Goal: Transaction & Acquisition: Purchase product/service

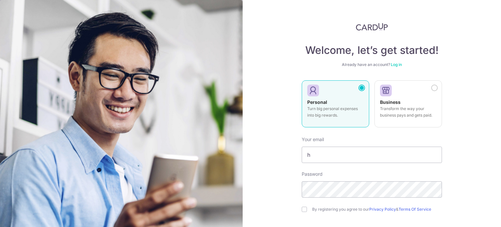
scroll to position [39, 0]
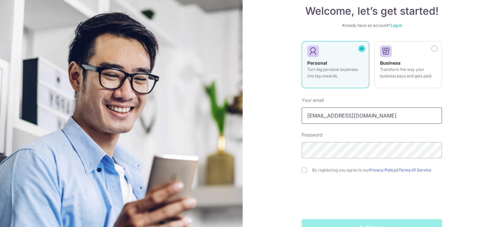
type input "[EMAIL_ADDRESS][DOMAIN_NAME]"
click at [330, 169] on label "By registering you agree to our Privacy Policy & Terms Of Service" at bounding box center [377, 169] width 130 height 5
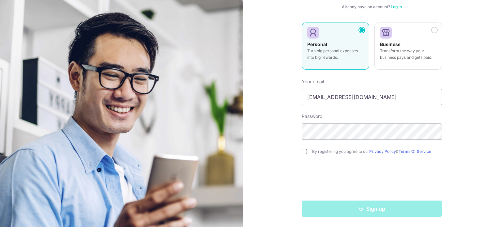
click at [302, 152] on input "checkbox" at bounding box center [304, 151] width 5 height 5
checkbox input "true"
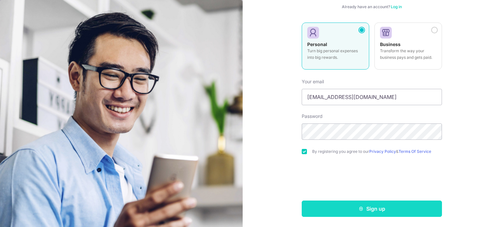
click at [363, 209] on button "Sign up" at bounding box center [372, 208] width 140 height 16
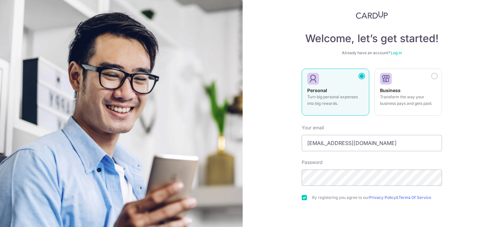
scroll to position [10, 0]
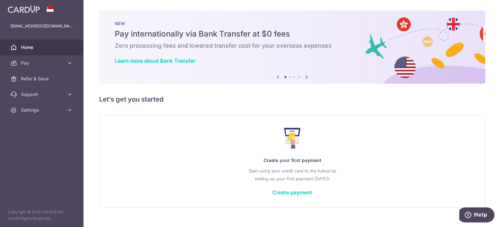
scroll to position [11, 0]
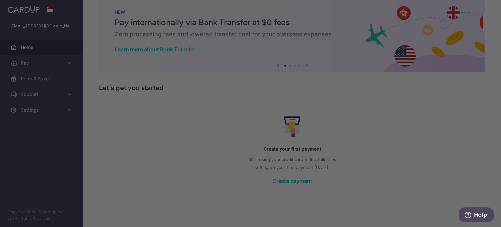
click at [34, 75] on div at bounding box center [253, 114] width 506 height 229
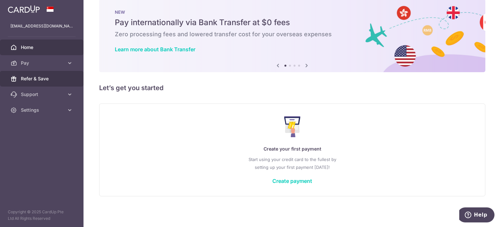
click at [50, 81] on span "Refer & Save" at bounding box center [42, 78] width 43 height 7
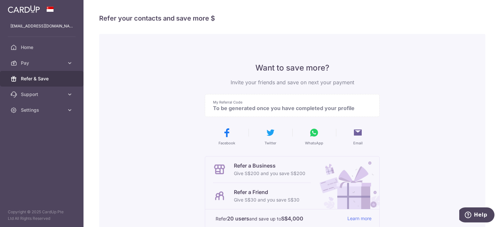
click at [270, 108] on p "To be generated once you have completed your profile" at bounding box center [289, 108] width 153 height 7
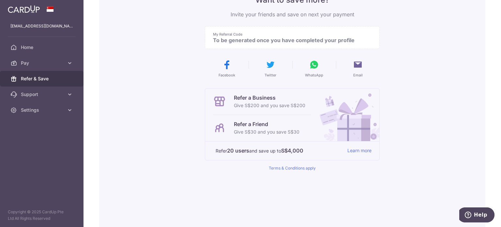
scroll to position [69, 0]
click at [330, 129] on img at bounding box center [346, 113] width 66 height 52
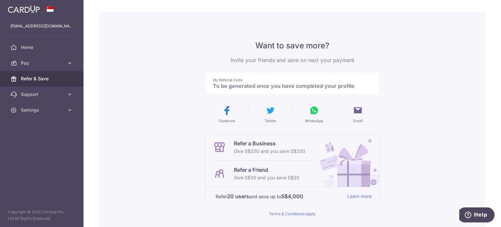
click at [286, 79] on p "My Referral Code" at bounding box center [289, 79] width 153 height 5
click at [35, 43] on link "Home" at bounding box center [41, 47] width 83 height 16
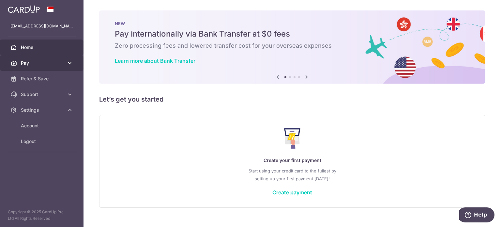
click at [27, 61] on span "Pay" at bounding box center [42, 63] width 43 height 7
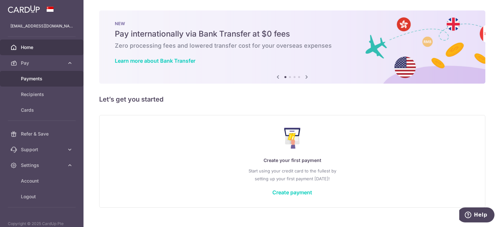
click at [58, 78] on span "Payments" at bounding box center [42, 78] width 43 height 7
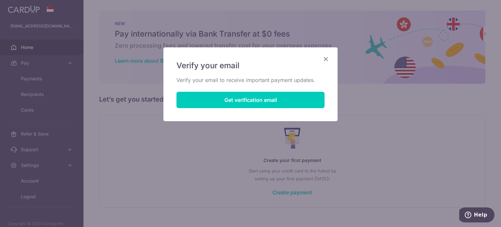
click at [322, 56] on icon "Close" at bounding box center [326, 59] width 8 height 8
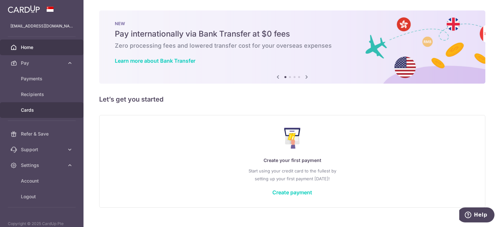
click at [40, 103] on link "Cards" at bounding box center [41, 110] width 83 height 16
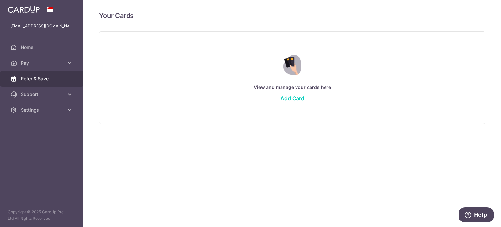
click at [51, 81] on span "Refer & Save" at bounding box center [42, 78] width 43 height 7
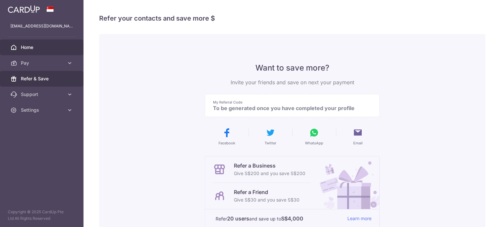
click at [62, 54] on link "Home" at bounding box center [41, 47] width 83 height 16
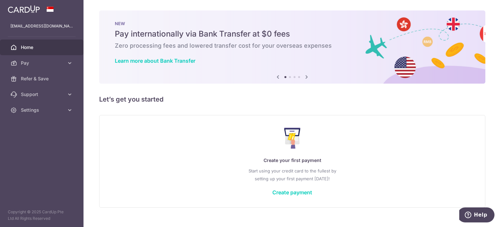
click at [64, 65] on span "Pay" at bounding box center [42, 63] width 43 height 7
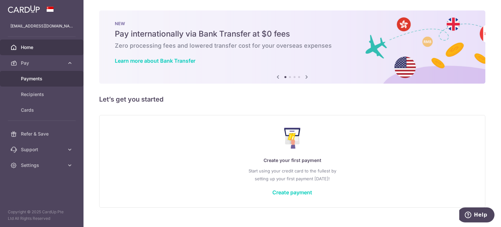
click at [67, 73] on link "Payments" at bounding box center [41, 79] width 83 height 16
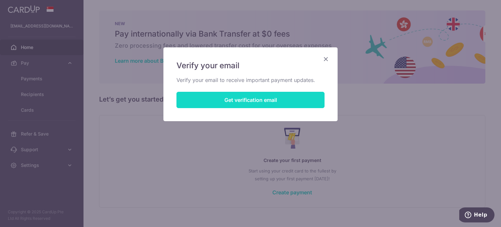
click at [225, 97] on button "Get verification email" at bounding box center [250, 100] width 148 height 16
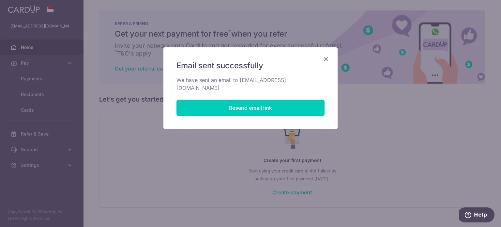
click at [328, 59] on icon "Close" at bounding box center [326, 59] width 8 height 8
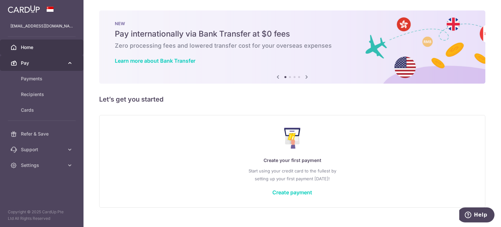
click at [58, 64] on span "Pay" at bounding box center [42, 63] width 43 height 7
click at [59, 68] on link "Pay" at bounding box center [41, 63] width 83 height 16
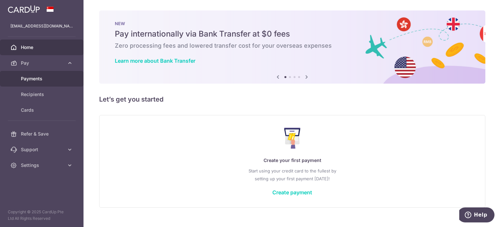
click at [51, 79] on span "Payments" at bounding box center [42, 78] width 43 height 7
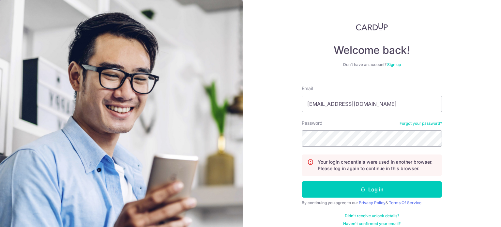
type input "[EMAIL_ADDRESS][DOMAIN_NAME]"
click at [302, 181] on button "Log in" at bounding box center [372, 189] width 140 height 16
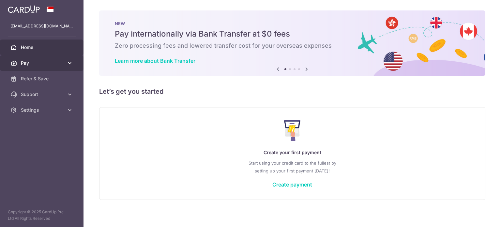
click at [61, 62] on span "Pay" at bounding box center [42, 63] width 43 height 7
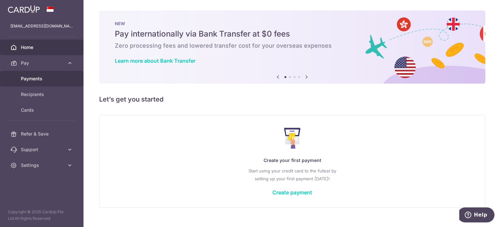
click at [59, 81] on span "Payments" at bounding box center [42, 78] width 43 height 7
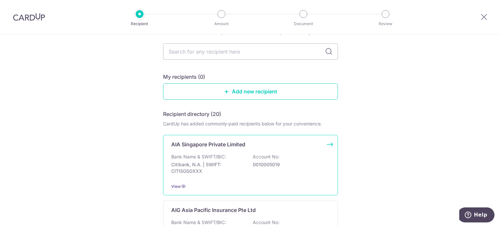
click at [209, 151] on div "AIA Singapore Private Limited Bank Name & SWIFT/BIC: Citibank, N.A. | SWIFT: CI…" at bounding box center [250, 165] width 175 height 60
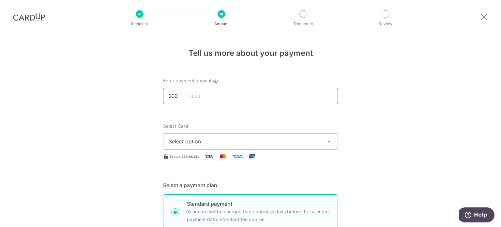
click at [226, 91] on input "text" at bounding box center [250, 96] width 175 height 16
paste input "L547927183"
type input "547927183"
click at [245, 127] on div "Select Card Select option Add credit card" at bounding box center [250, 136] width 175 height 27
click at [202, 138] on span "Select option" at bounding box center [245, 141] width 152 height 8
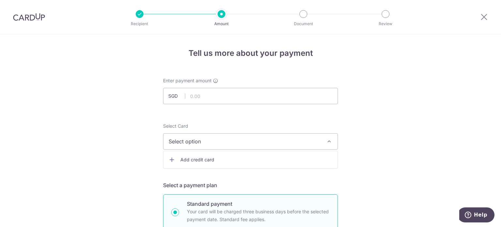
click at [197, 161] on span "Add credit card" at bounding box center [256, 159] width 152 height 7
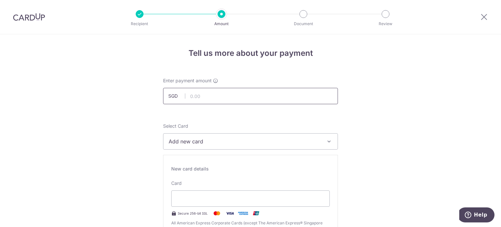
click at [219, 101] on input "text" at bounding box center [250, 96] width 175 height 16
type input "6,855.00"
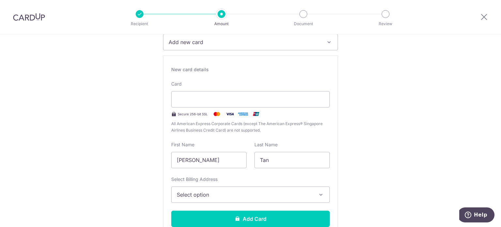
scroll to position [168, 0]
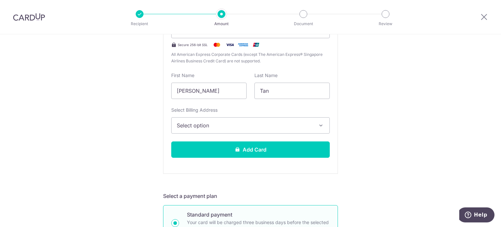
click at [217, 115] on div "Select Billing Address Select option Add Billing Address" at bounding box center [250, 120] width 158 height 27
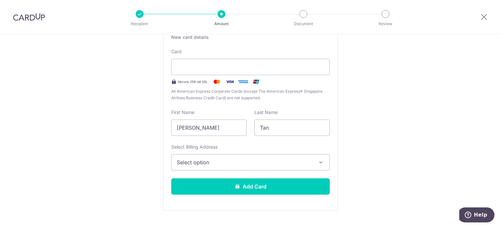
click at [209, 137] on div "New card details Card Secure 256-bit SSL All American Express Corporate Cards (…" at bounding box center [250, 116] width 175 height 187
drag, startPoint x: 210, startPoint y: 128, endPoint x: 133, endPoint y: 128, distance: 76.9
type input "PING HONG"
type input "TAN"
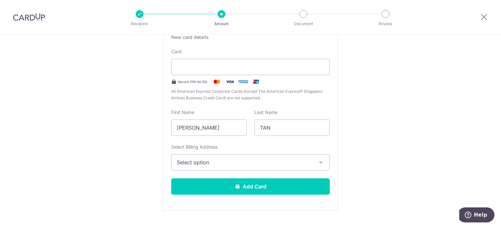
click at [195, 162] on span "Select option" at bounding box center [245, 162] width 136 height 8
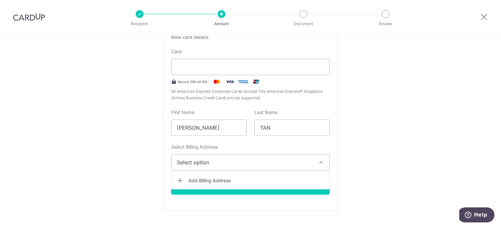
click at [203, 175] on link "Add Billing Address" at bounding box center [250, 180] width 158 height 12
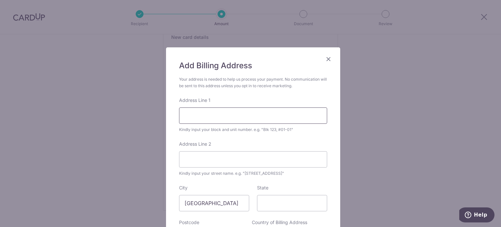
click at [206, 116] on input "Address Line 1" at bounding box center [253, 115] width 148 height 16
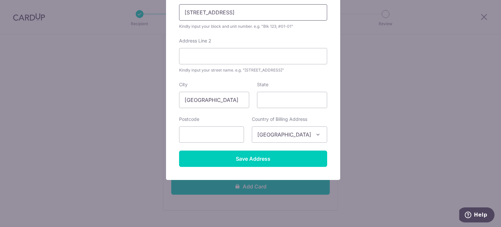
scroll to position [100, 0]
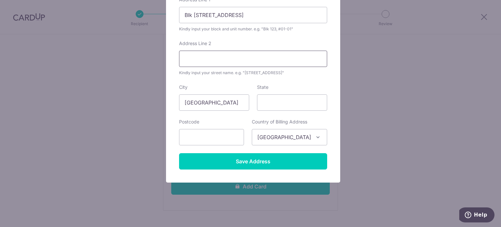
click at [256, 64] on input "Address Line 2" at bounding box center [253, 59] width 148 height 16
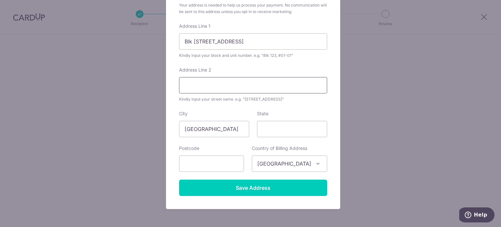
scroll to position [74, 0]
drag, startPoint x: 238, startPoint y: 41, endPoint x: 205, endPoint y: 42, distance: 32.6
click at [205, 42] on input "Blk 483B Yishun Ave 6, #14-919" at bounding box center [253, 41] width 148 height 16
type input "Blk 483B, #14-919"
click at [221, 82] on input "Address Line 2" at bounding box center [253, 85] width 148 height 16
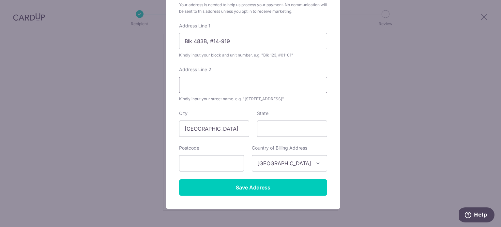
paste input "Yishun Ave 6,"
type input "Yishun Ave 6"
click at [289, 135] on input "State" at bounding box center [292, 128] width 70 height 16
click at [237, 155] on input "text" at bounding box center [211, 163] width 65 height 16
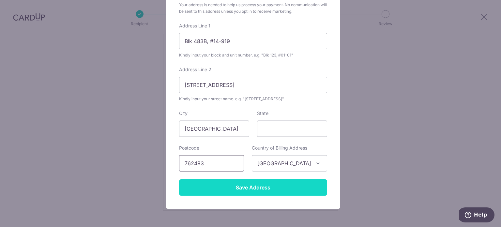
type input "762483"
click at [244, 191] on input "Save Address" at bounding box center [253, 187] width 148 height 16
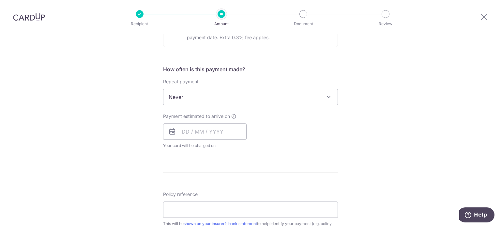
scroll to position [401, 0]
click at [209, 132] on input "text" at bounding box center [204, 131] width 83 height 16
click at [240, 198] on link "17" at bounding box center [241, 203] width 10 height 10
type input "[DATE]"
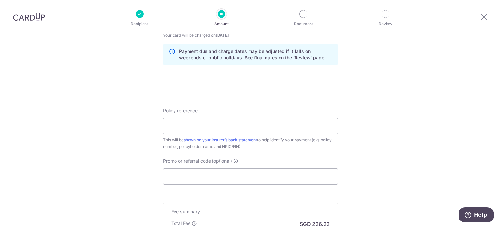
scroll to position [512, 0]
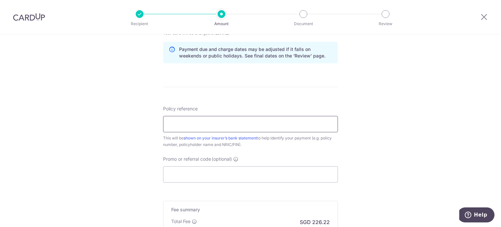
click at [200, 116] on input "Policy reference" at bounding box center [250, 124] width 175 height 16
paste input "L547927183"
type input "L547927183"
click at [188, 172] on input "Promo or referral code (optional)" at bounding box center [250, 174] width 175 height 16
paste input "L547927183"
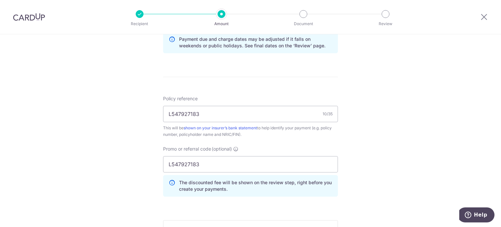
scroll to position [523, 0]
drag, startPoint x: 276, startPoint y: 168, endPoint x: 90, endPoint y: 159, distance: 186.7
drag, startPoint x: 202, startPoint y: 159, endPoint x: 128, endPoint y: 160, distance: 74.0
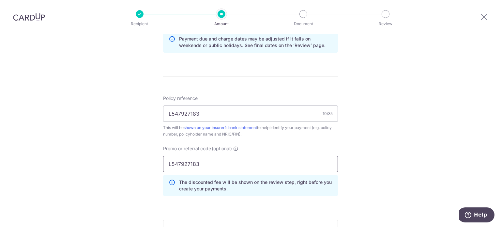
paste input "PINGHONGT908"
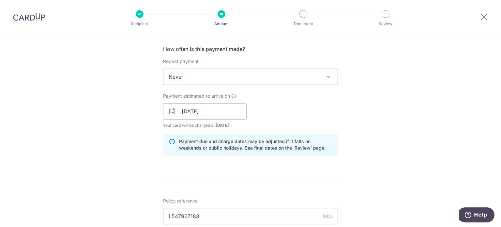
scroll to position [420, 0]
type input "PINGHONGT908"
click at [222, 81] on span "Never" at bounding box center [250, 77] width 174 height 16
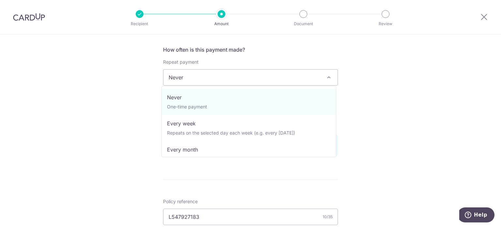
click at [119, 102] on div "Tell us more about your payment Enter payment amount SGD 6,855.00 6855.00 Selec…" at bounding box center [250, 26] width 501 height 825
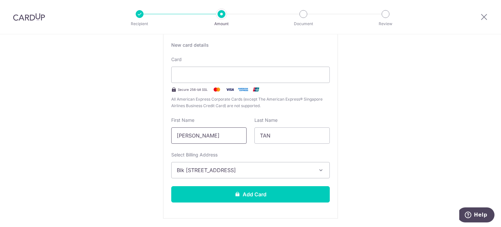
scroll to position [123, 0]
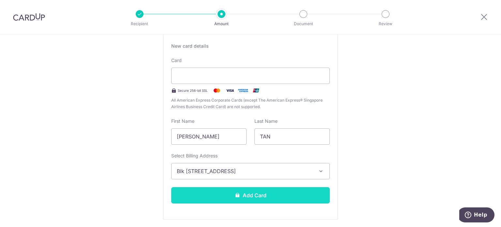
click at [297, 190] on button "Add Card" at bounding box center [250, 195] width 158 height 16
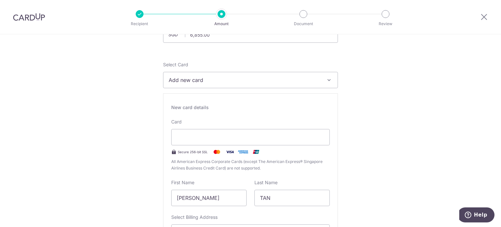
scroll to position [91, 0]
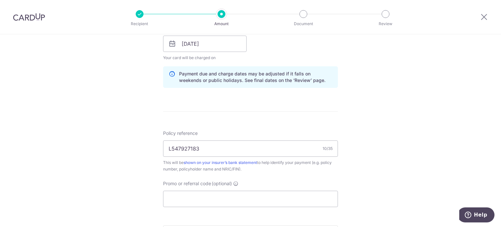
scroll to position [310, 0]
drag, startPoint x: 192, startPoint y: 187, endPoint x: 190, endPoint y: 191, distance: 4.8
click at [190, 191] on div "Promo or referral code (optional) The discounted fee will be shown on the revie…" at bounding box center [250, 192] width 175 height 27
click at [190, 191] on input "Promo or referral code (optional)" at bounding box center [250, 198] width 175 height 16
paste input "PINGHONGT908"
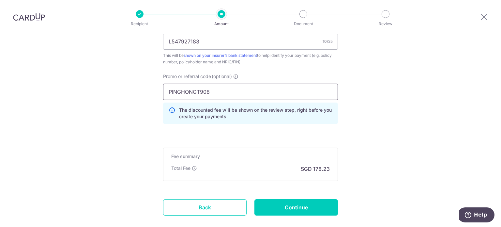
scroll to position [452, 0]
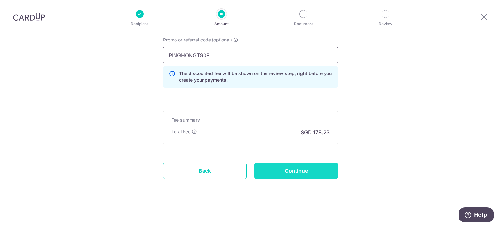
type input "PINGHONGT908"
click at [310, 167] on input "Continue" at bounding box center [295, 170] width 83 height 16
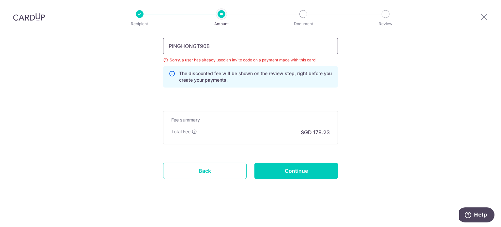
drag, startPoint x: 301, startPoint y: 48, endPoint x: 163, endPoint y: 49, distance: 138.2
click at [163, 49] on input "PINGHONGT908" at bounding box center [250, 46] width 175 height 16
type input "MILELION"
click at [281, 168] on input "Continue" at bounding box center [295, 170] width 83 height 16
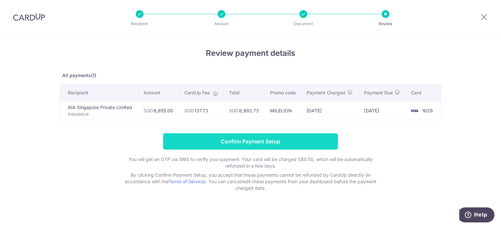
click at [255, 141] on input "Confirm Payment Setup" at bounding box center [250, 141] width 175 height 16
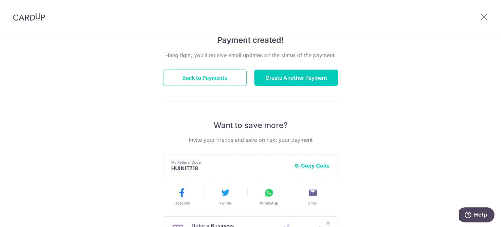
scroll to position [155, 0]
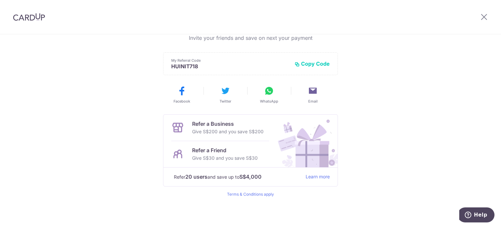
click at [181, 176] on p "Refer 20 users and save up to S$4,000" at bounding box center [237, 176] width 126 height 8
click at [261, 173] on strong "S$4,000" at bounding box center [250, 176] width 22 height 8
click at [485, 20] on icon at bounding box center [484, 17] width 8 height 8
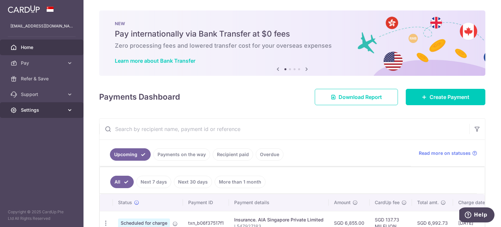
click at [49, 109] on span "Settings" at bounding box center [42, 110] width 43 height 7
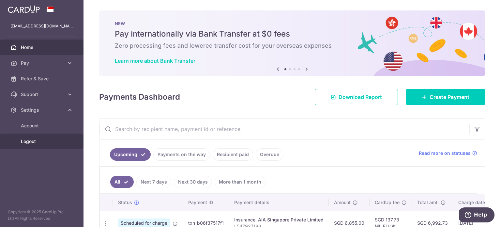
drag, startPoint x: 43, startPoint y: 140, endPoint x: 90, endPoint y: 129, distance: 48.7
click at [43, 140] on span "Logout" at bounding box center [42, 141] width 43 height 7
